Goal: Transaction & Acquisition: Purchase product/service

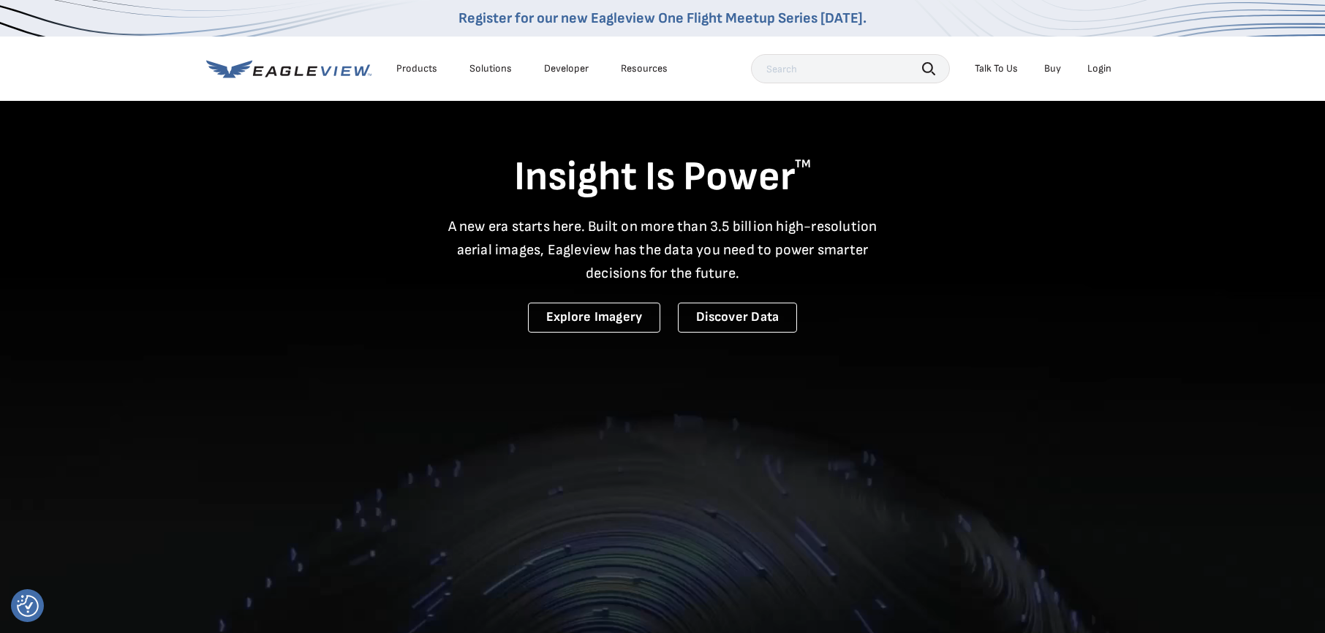
click at [1100, 69] on div "Login" at bounding box center [1099, 68] width 24 height 13
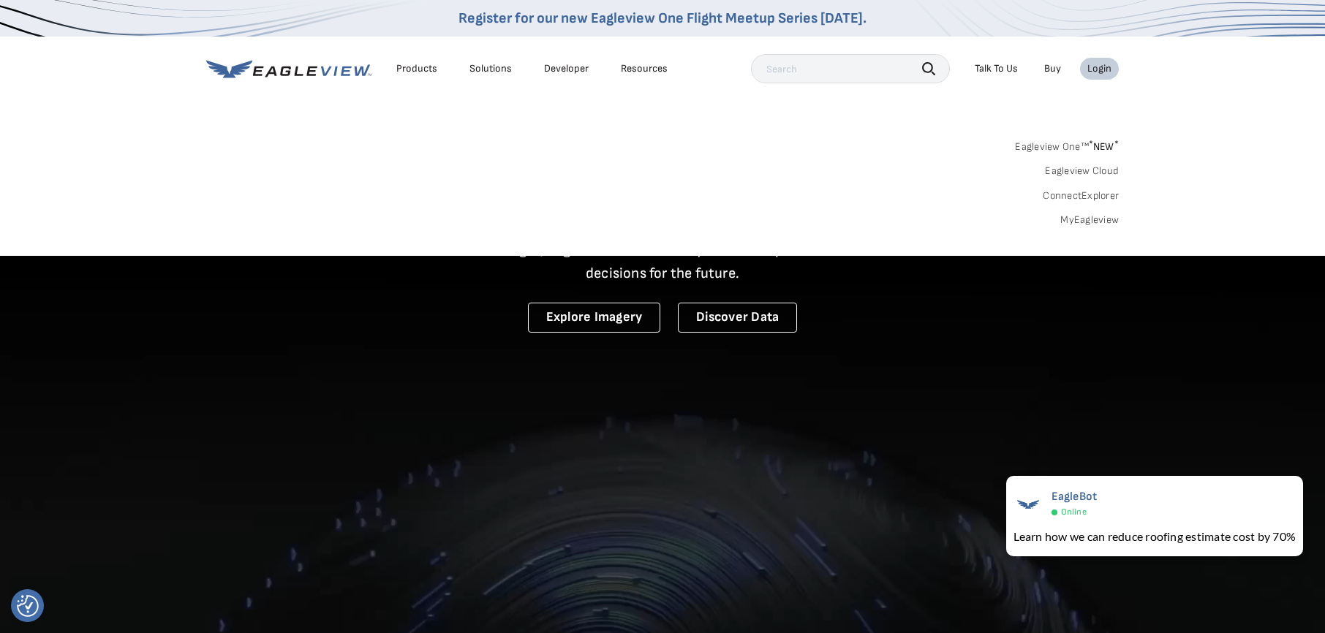
click at [1093, 219] on link "MyEagleview" at bounding box center [1089, 220] width 58 height 13
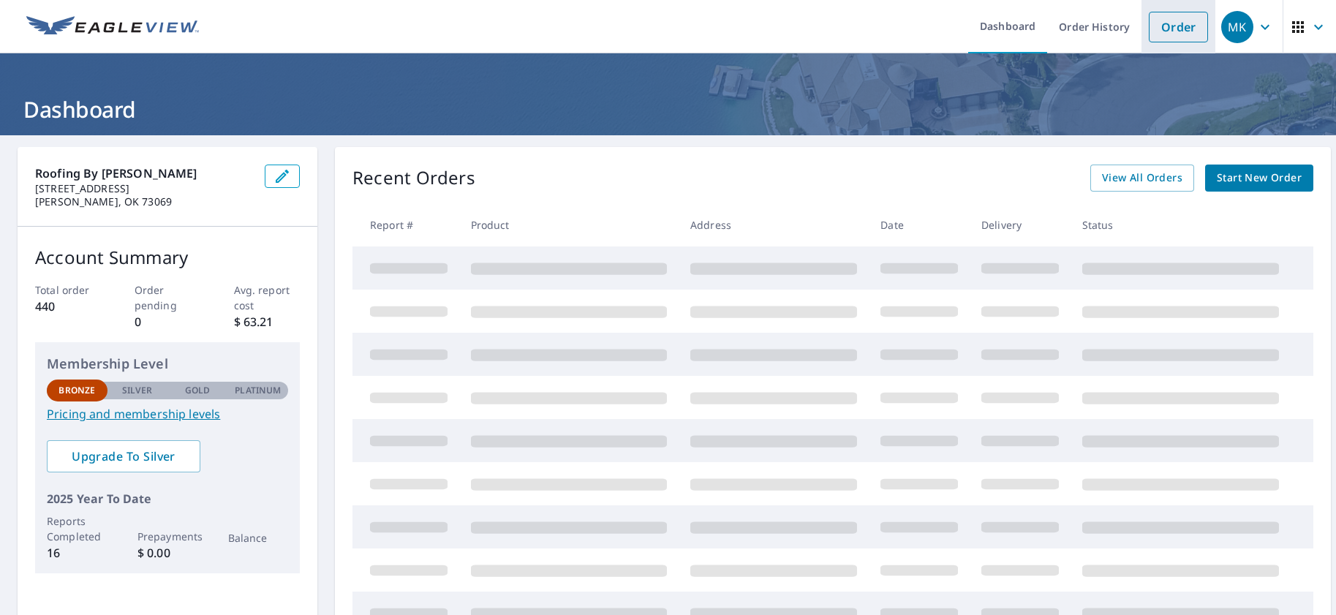
click at [1160, 26] on link "Order" at bounding box center [1178, 27] width 59 height 31
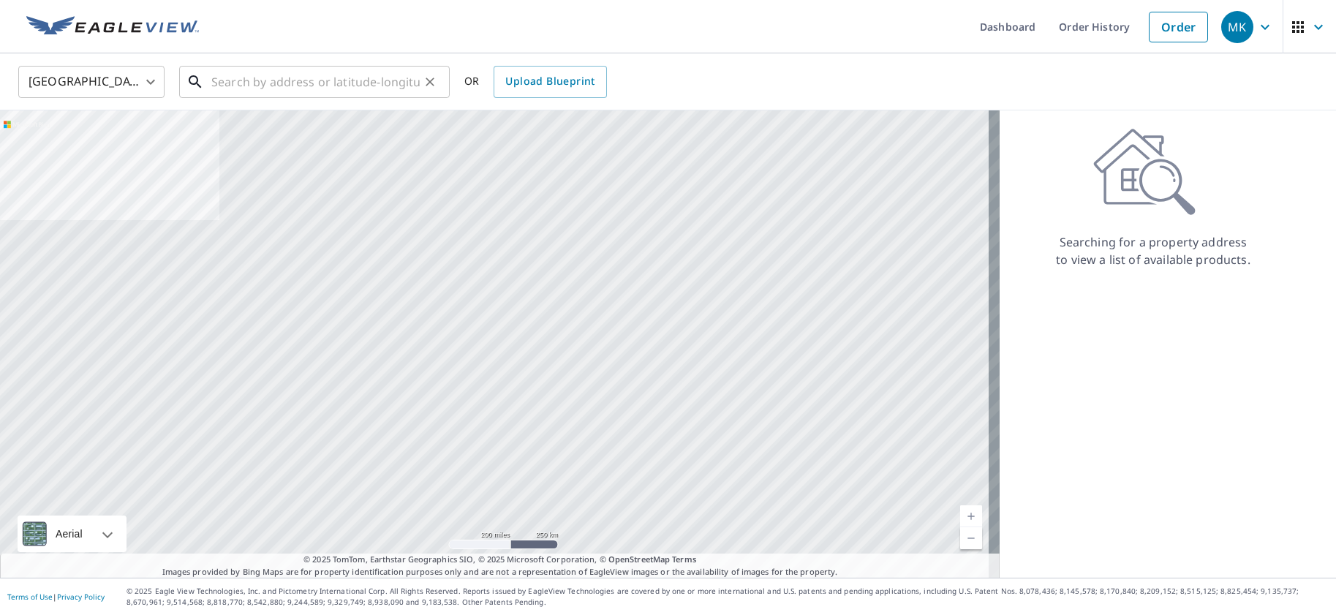
click at [230, 80] on input "text" at bounding box center [315, 81] width 208 height 41
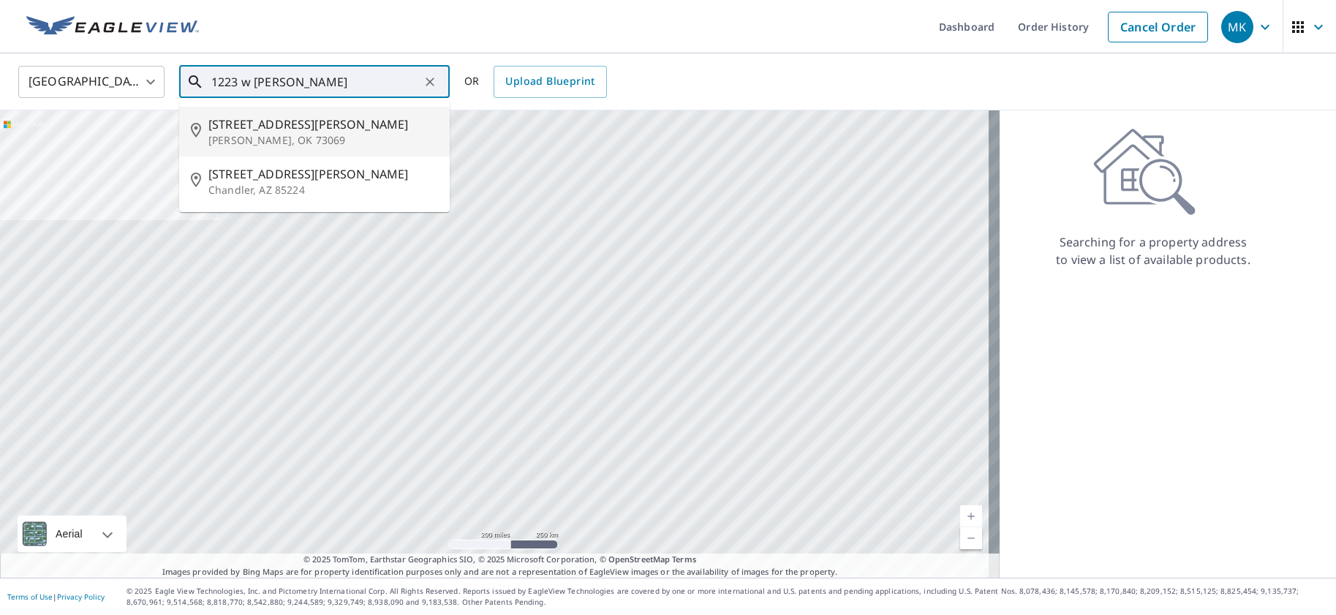
click at [246, 143] on p "Norman, OK 73069" at bounding box center [323, 140] width 230 height 15
type input "1223 W Brooks St Norman, OK 73069"
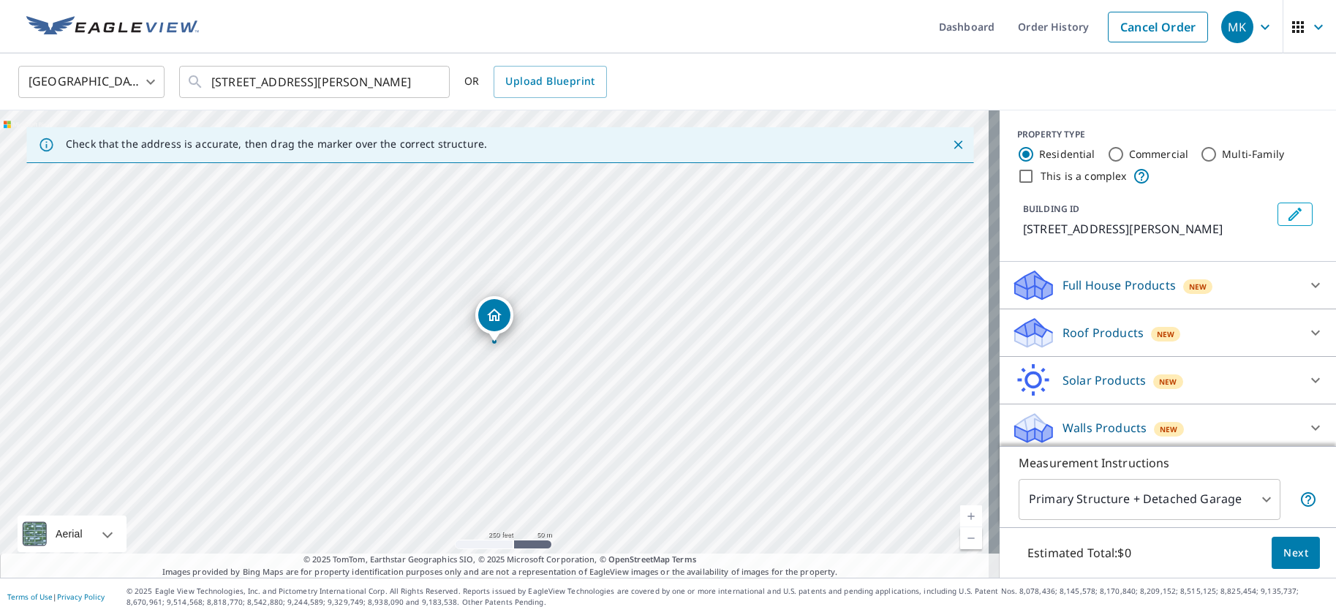
click at [1078, 331] on p "Roof Products" at bounding box center [1102, 333] width 81 height 18
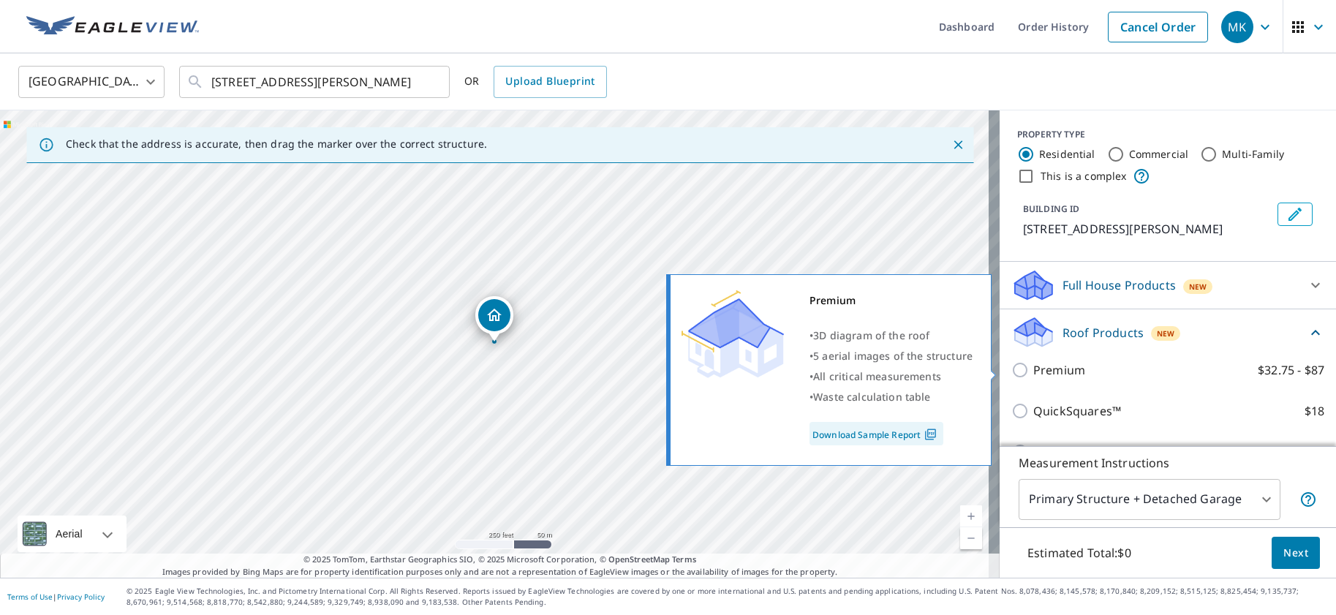
click at [1011, 372] on input "Premium $32.75 - $87" at bounding box center [1022, 370] width 22 height 18
checkbox input "true"
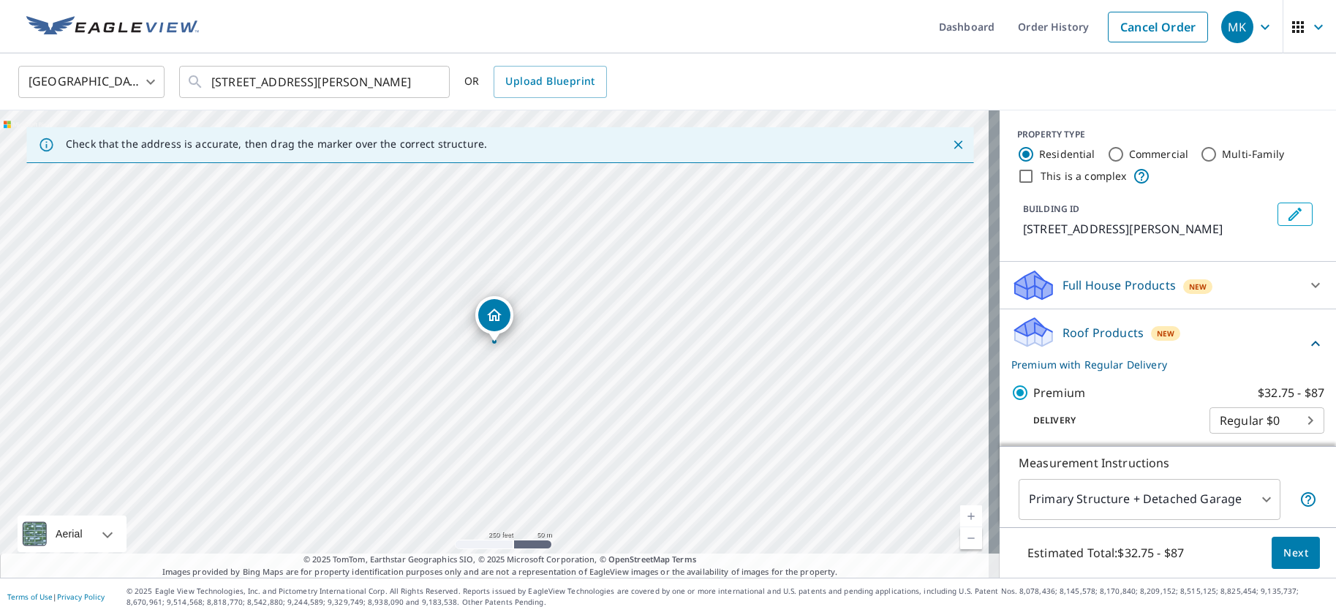
click at [1288, 554] on span "Next" at bounding box center [1295, 553] width 25 height 18
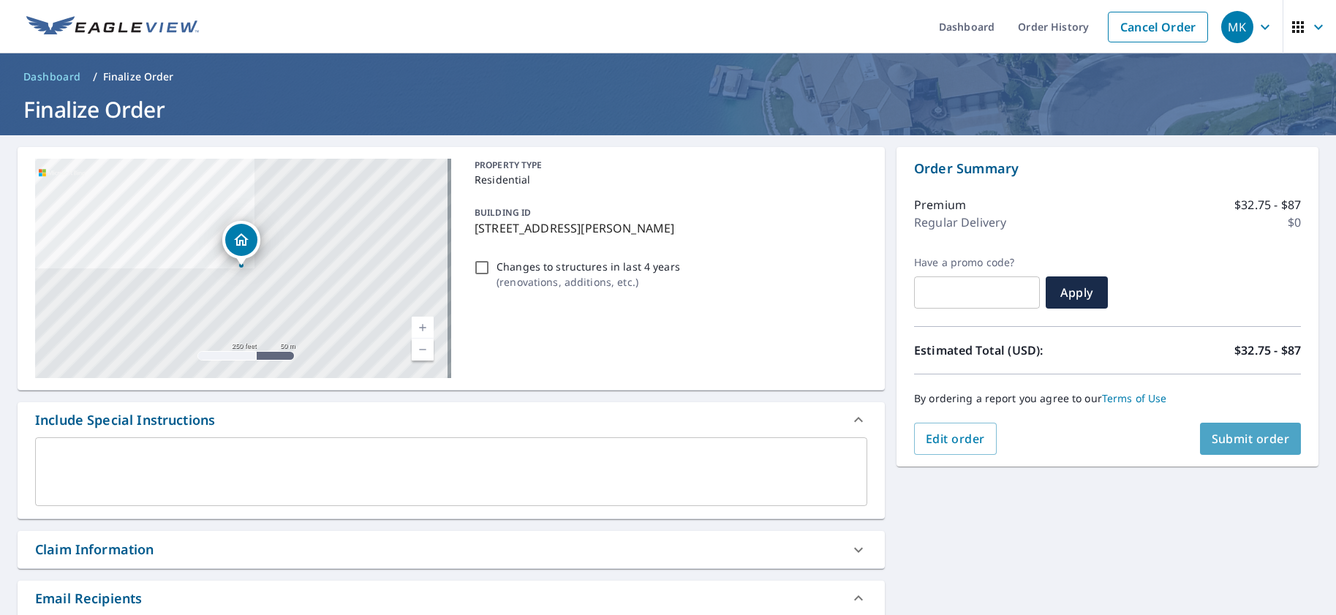
click at [1238, 434] on span "Submit order" at bounding box center [1251, 439] width 78 height 16
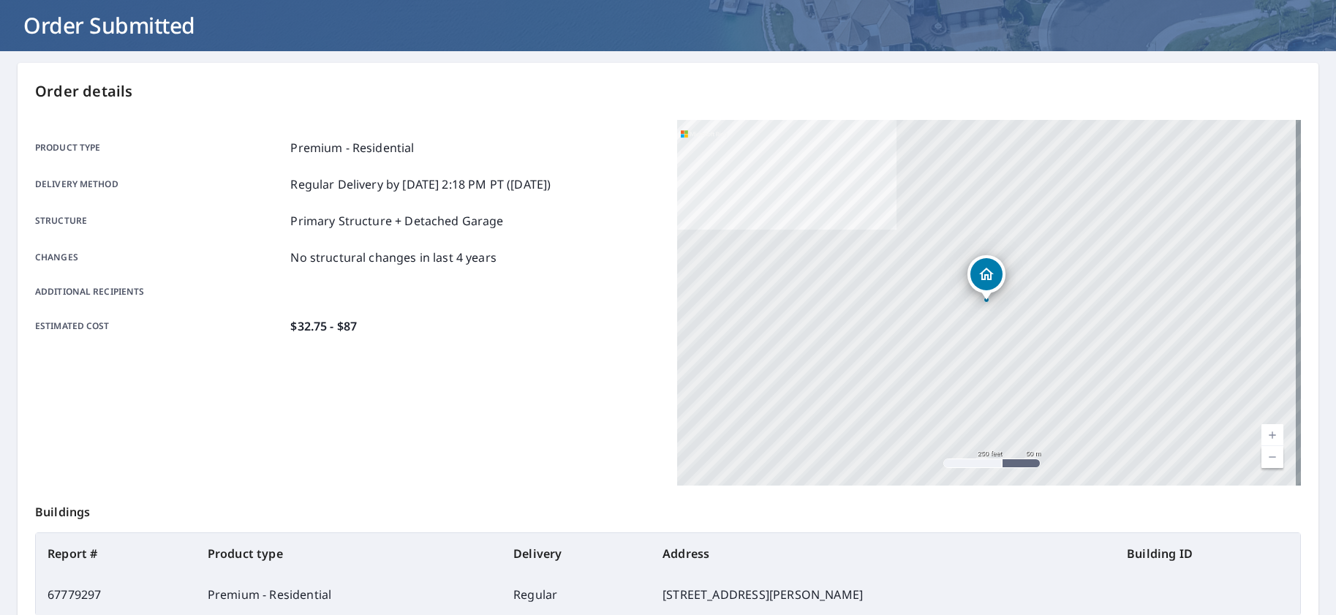
scroll to position [123, 0]
